Goal: Find contact information: Find contact information

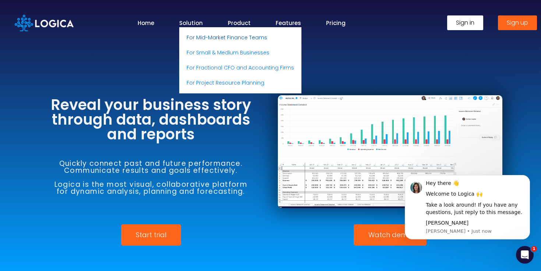
click at [200, 38] on link "For Mid-Market Finance Teams" at bounding box center [240, 37] width 122 height 15
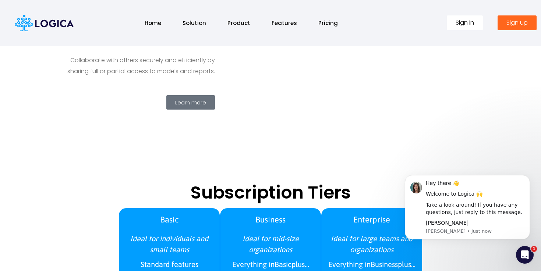
scroll to position [969, 0]
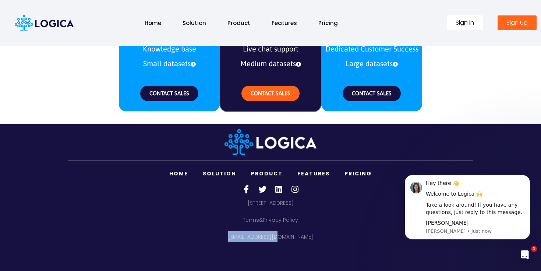
drag, startPoint x: 296, startPoint y: 238, endPoint x: 246, endPoint y: 237, distance: 50.0
click at [246, 237] on p "[EMAIL_ADDRESS][DOMAIN_NAME]" at bounding box center [270, 236] width 405 height 11
copy p "[EMAIL_ADDRESS][DOMAIN_NAME]"
